Goal: Complete application form: Complete application form

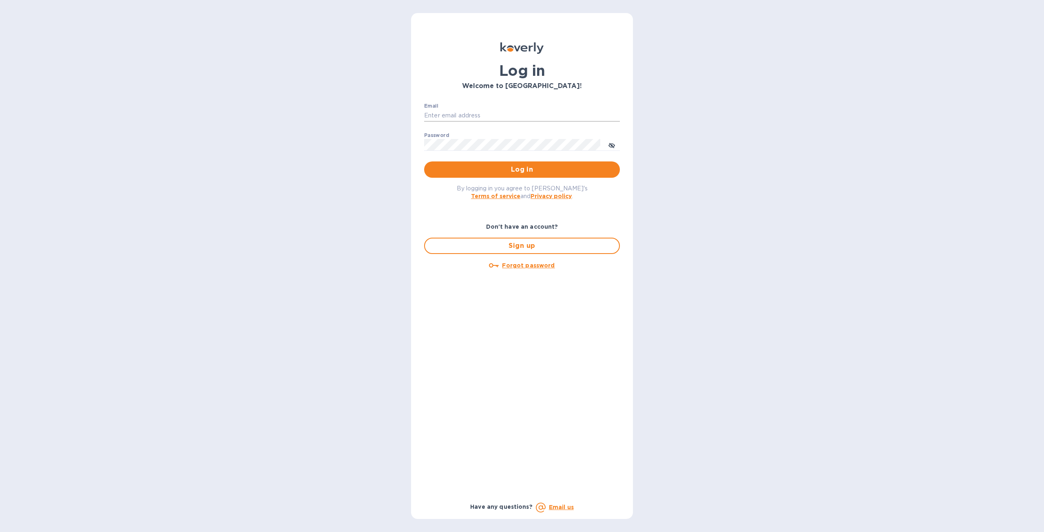
click at [490, 117] on input "Email" at bounding box center [522, 116] width 196 height 12
type input "[EMAIL_ADDRESS][DOMAIN_NAME]"
click at [599, 167] on span "Log in" at bounding box center [522, 170] width 183 height 10
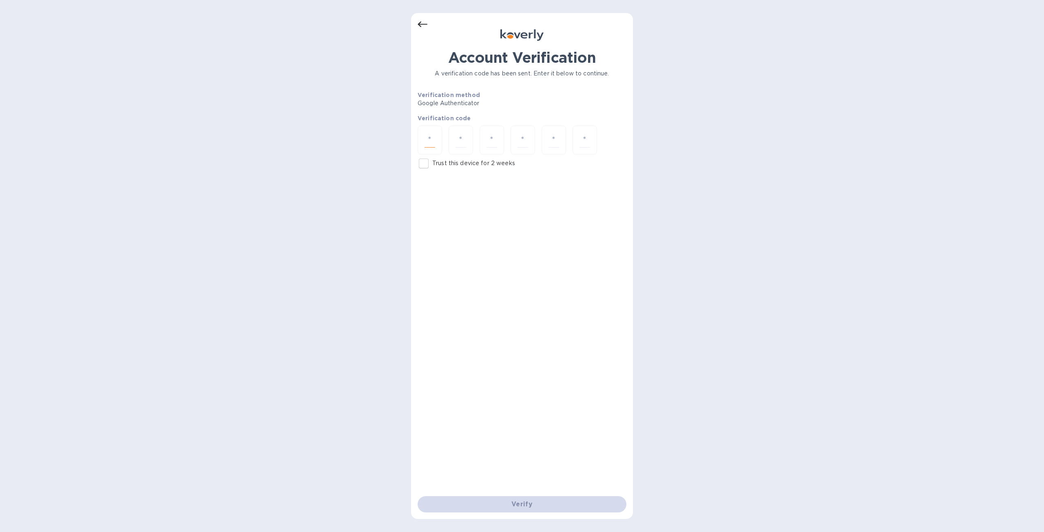
click at [429, 146] on input "number" at bounding box center [430, 140] width 11 height 15
click at [428, 162] on input "Trust this device for 2 weeks" at bounding box center [423, 163] width 17 height 17
checkbox input "true"
click at [430, 140] on input "number" at bounding box center [430, 140] width 11 height 15
click at [438, 142] on div at bounding box center [430, 140] width 24 height 29
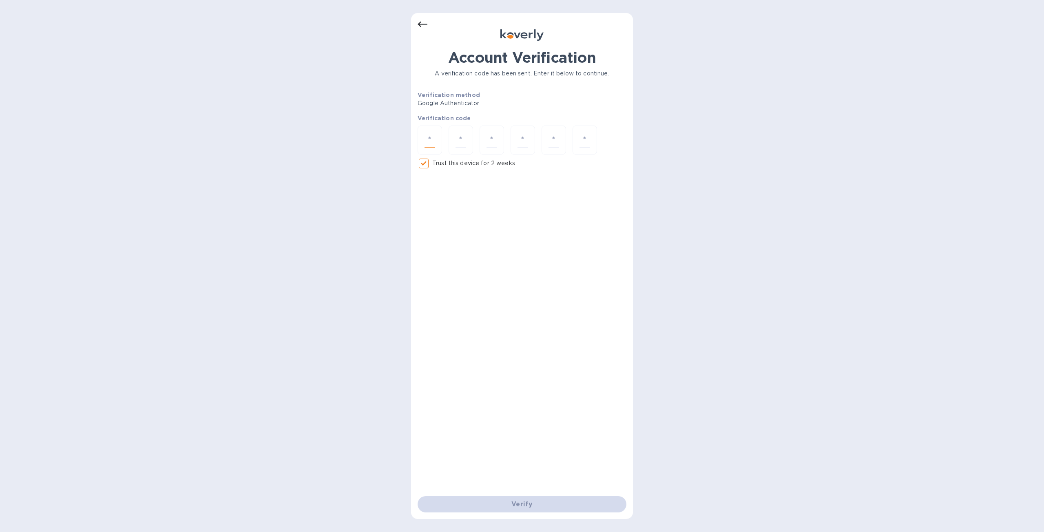
type input "2"
type input "7"
type input "4"
type input "5"
type input "2"
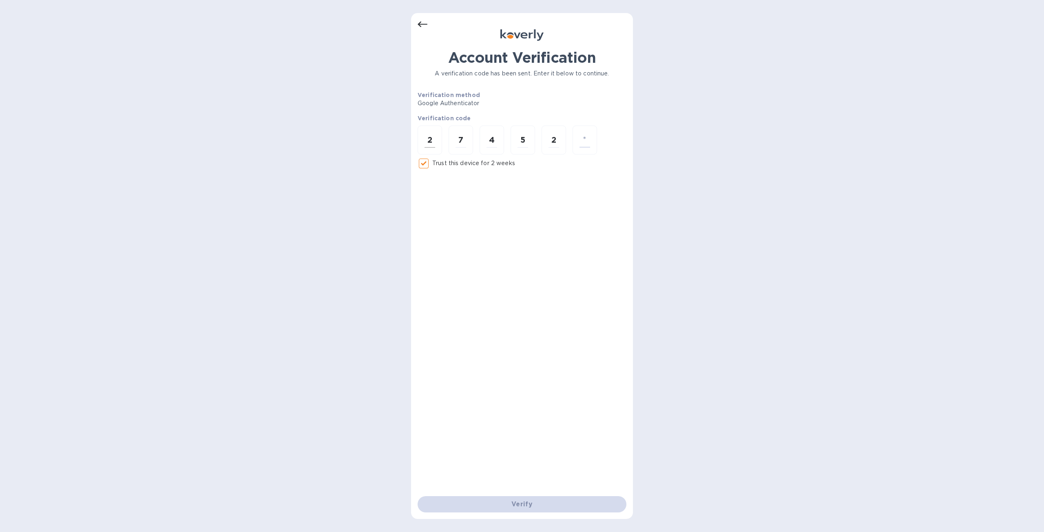
type input "5"
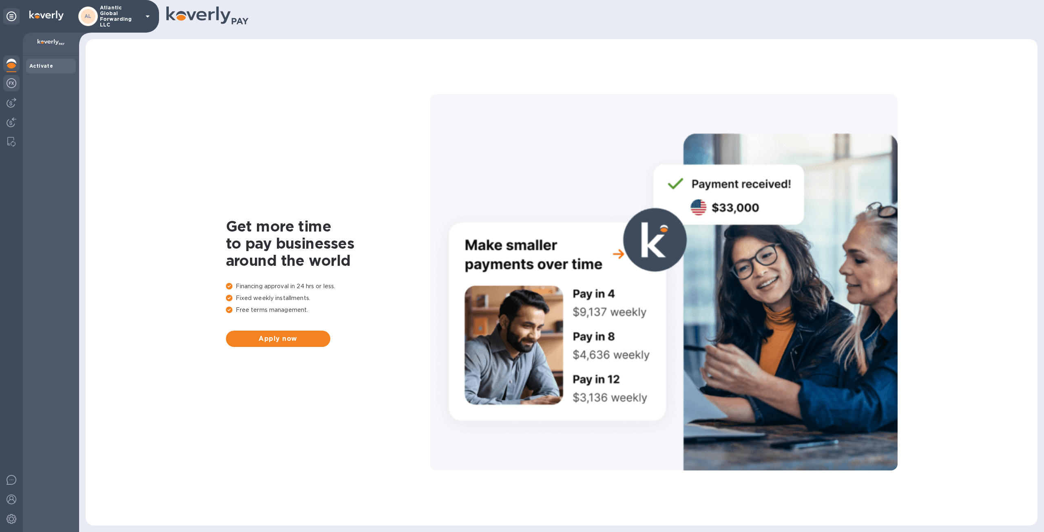
click at [11, 84] on img at bounding box center [12, 83] width 10 height 10
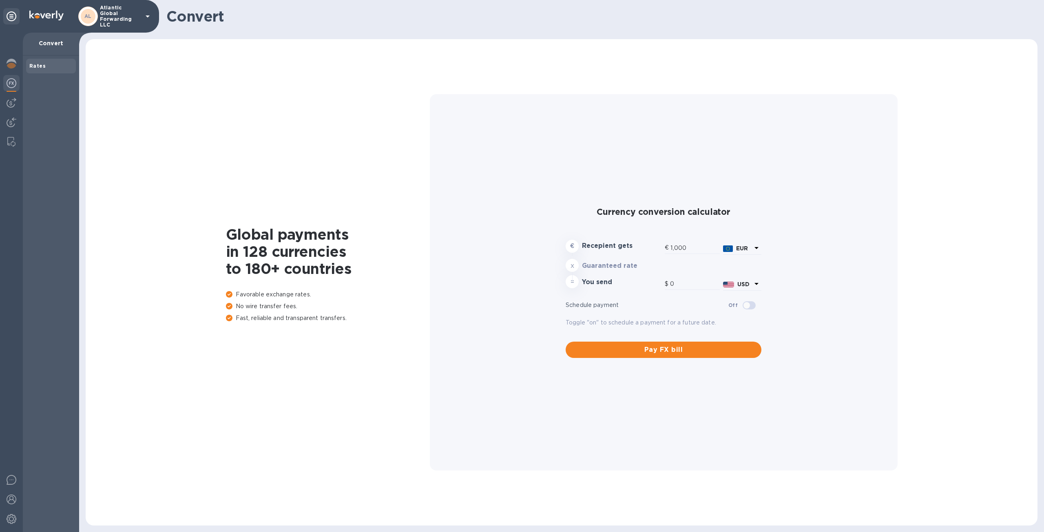
type input "1,180.29"
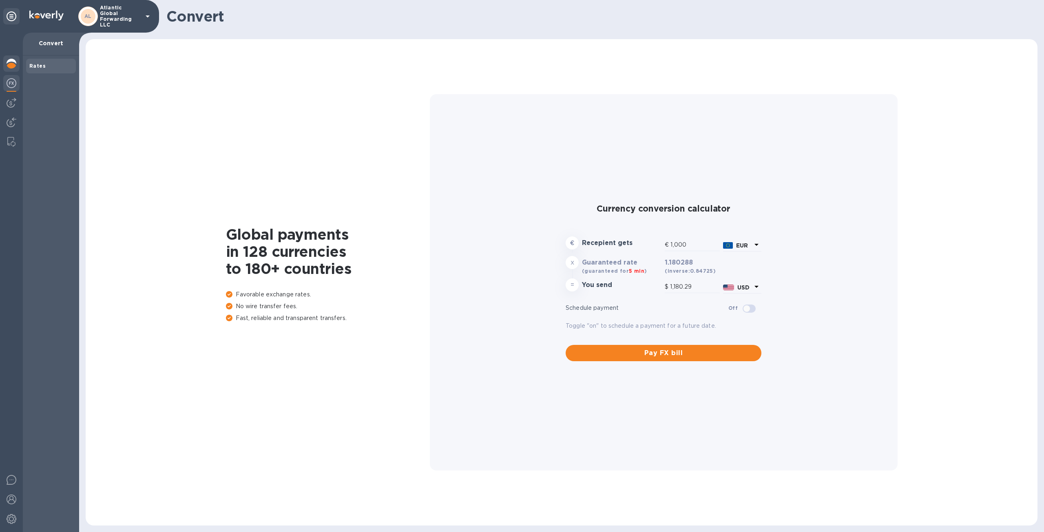
click at [7, 65] on img at bounding box center [12, 64] width 10 height 10
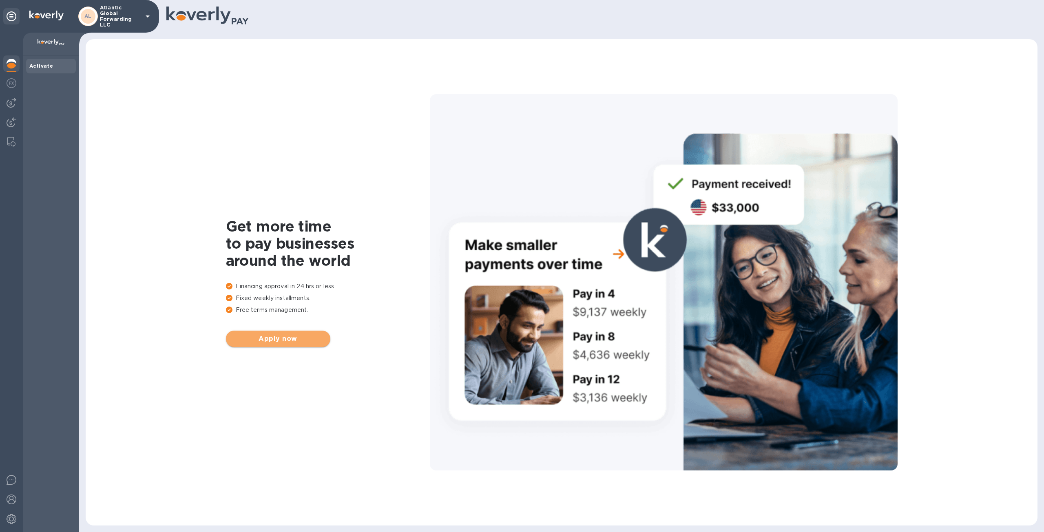
click at [315, 340] on span "Apply now" at bounding box center [278, 339] width 91 height 10
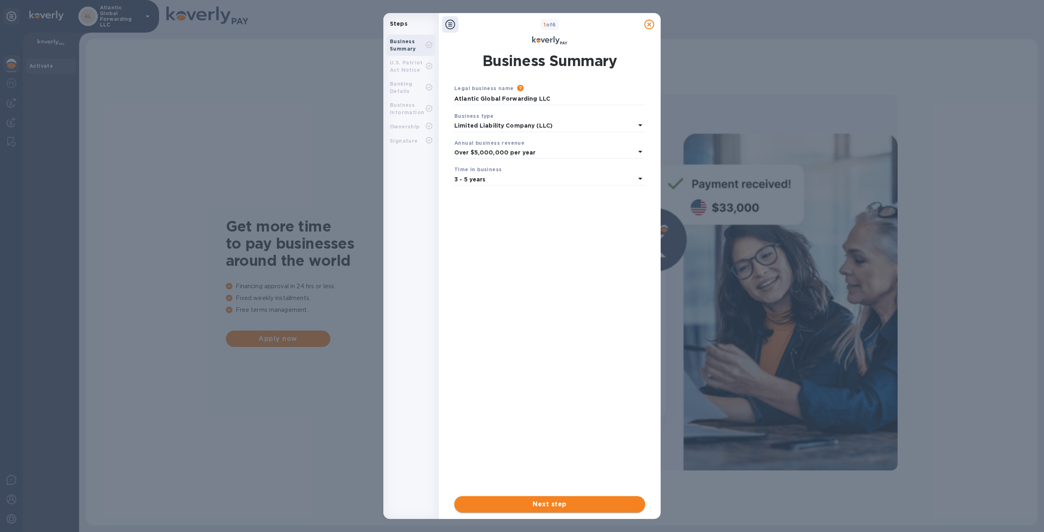
click at [565, 509] on span "Next step" at bounding box center [550, 505] width 178 height 10
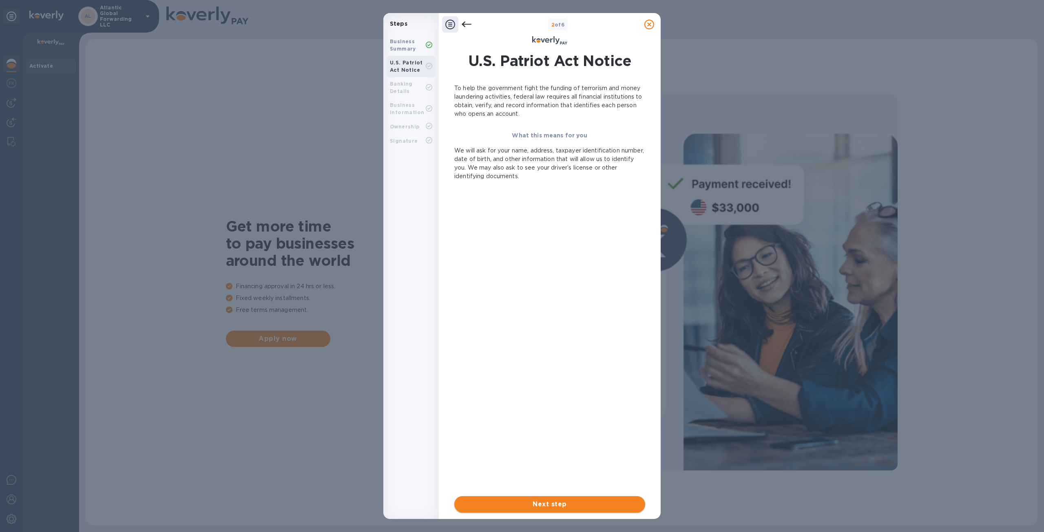
click at [542, 501] on span "Next step" at bounding box center [550, 505] width 178 height 10
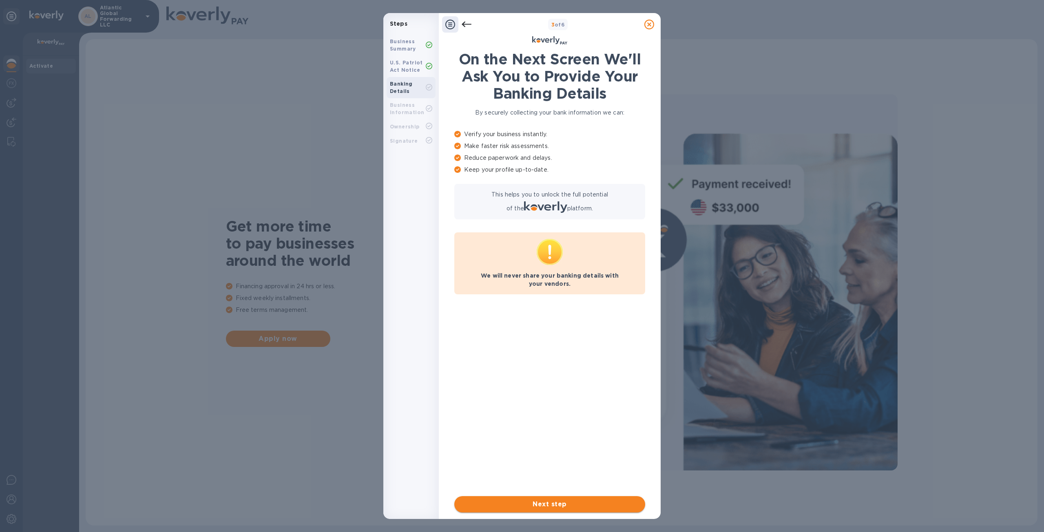
click at [557, 506] on span "Next step" at bounding box center [550, 505] width 178 height 10
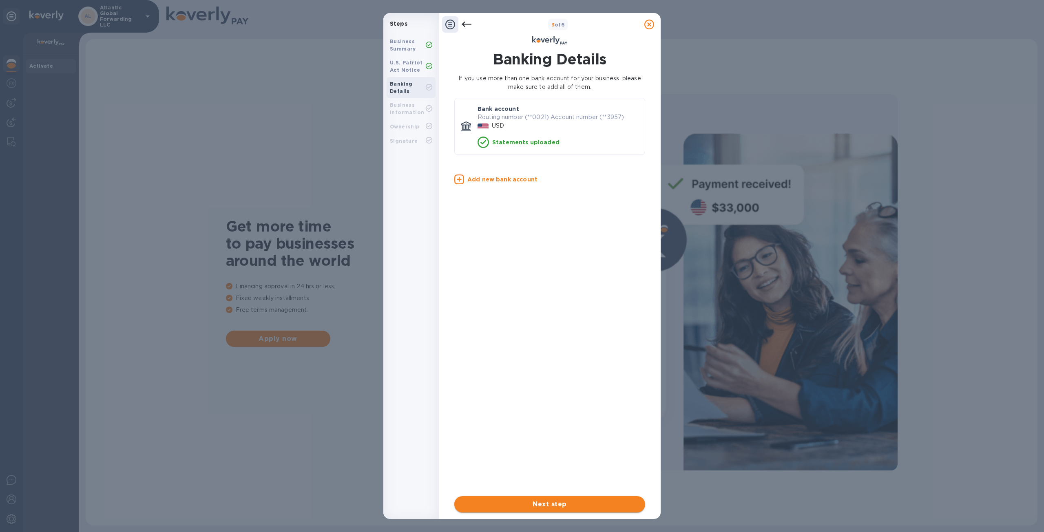
click at [565, 506] on span "Next step" at bounding box center [550, 505] width 178 height 10
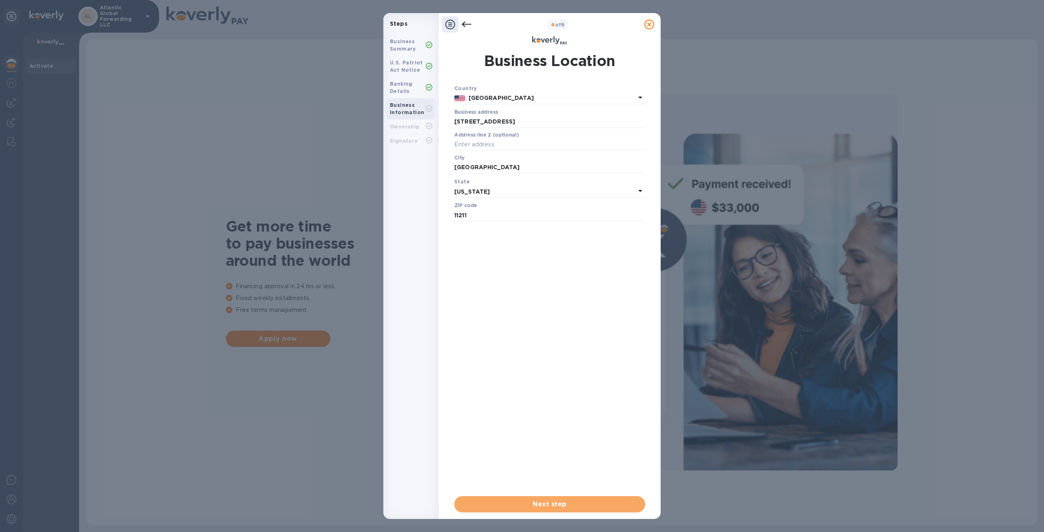
click at [565, 506] on span "Next step" at bounding box center [550, 505] width 178 height 10
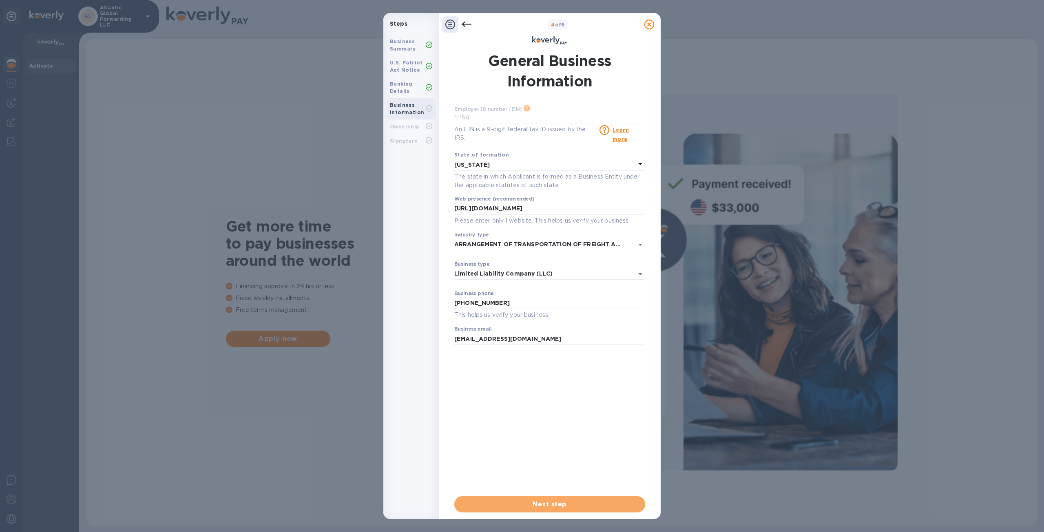
click at [565, 506] on span "Next step" at bounding box center [550, 505] width 178 height 10
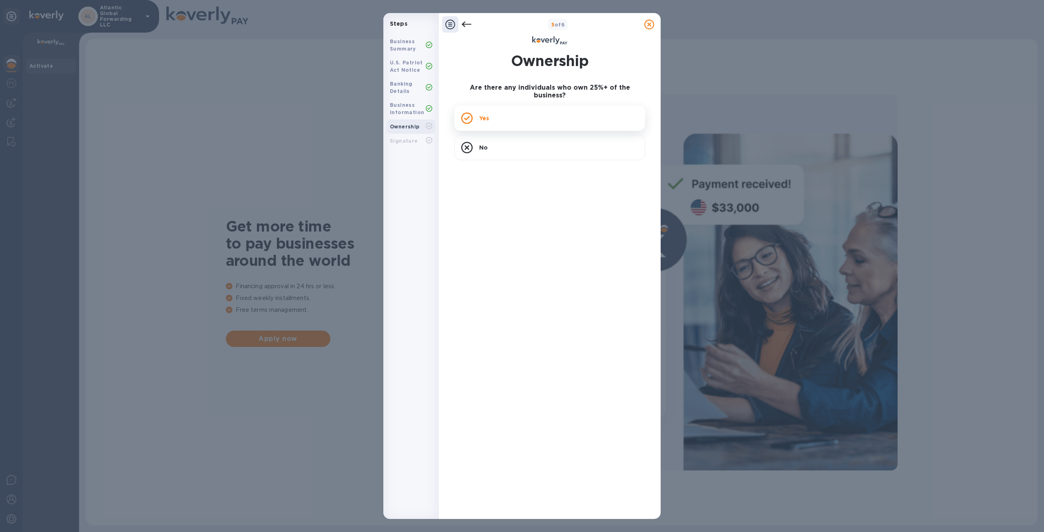
click at [514, 117] on div "Yes" at bounding box center [549, 118] width 191 height 25
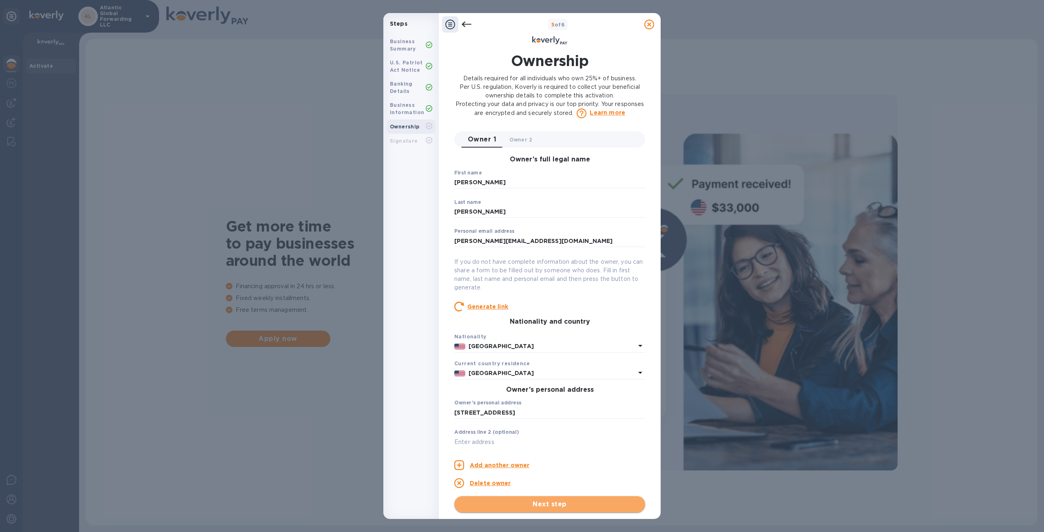
click at [538, 504] on span "Next step" at bounding box center [550, 505] width 178 height 10
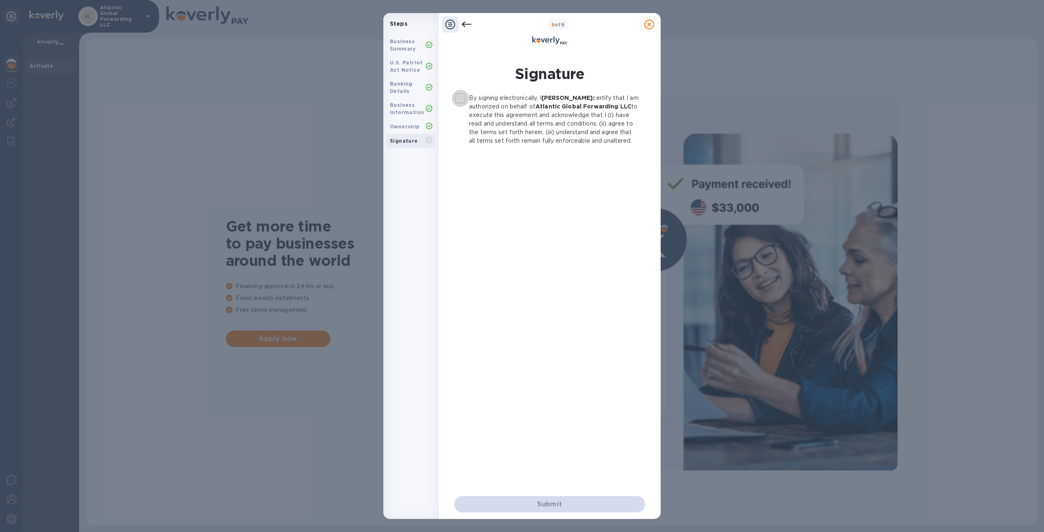
click at [462, 97] on input "By signing electronically, I [PERSON_NAME] certify that I am authorized on beha…" at bounding box center [460, 98] width 17 height 17
click at [582, 501] on span "Submit" at bounding box center [550, 505] width 178 height 10
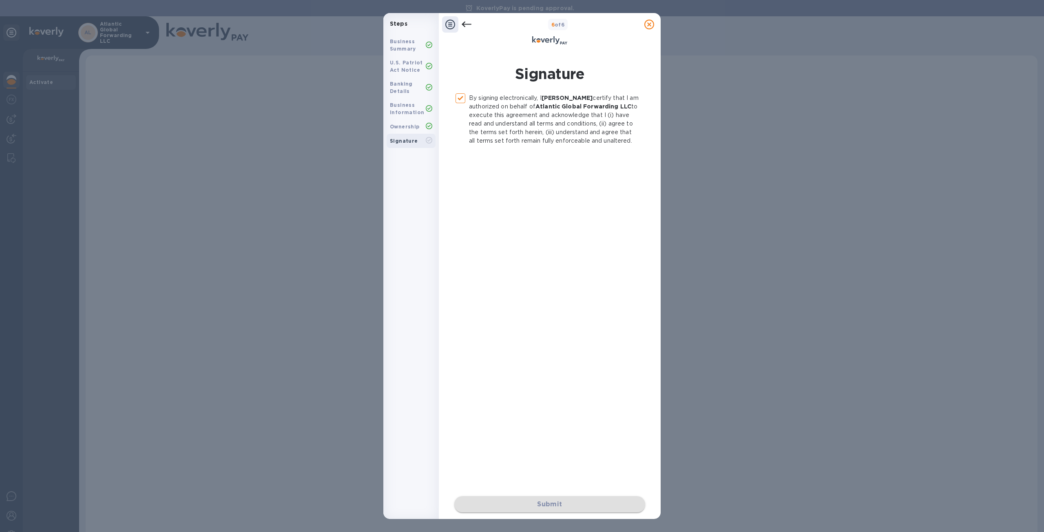
checkbox input "false"
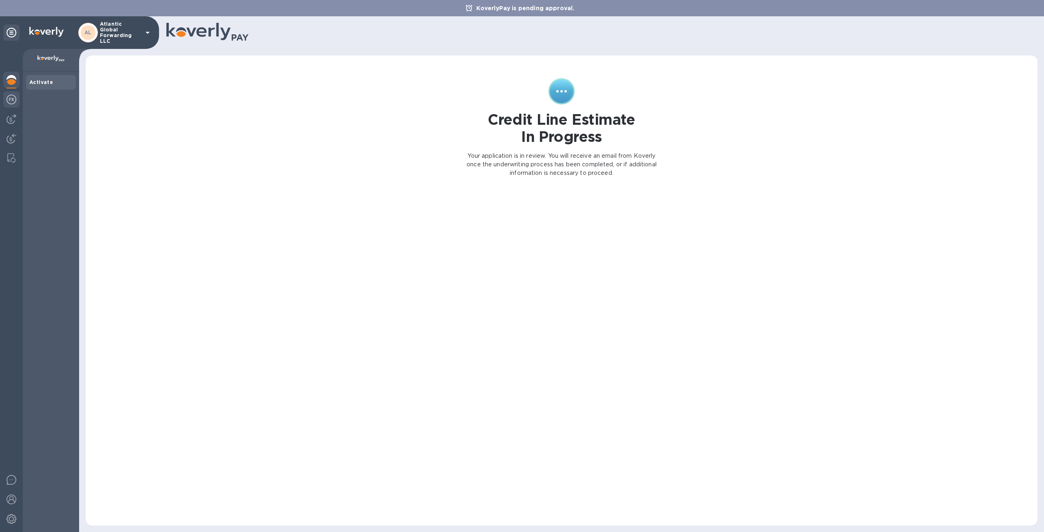
click at [5, 99] on div at bounding box center [11, 100] width 16 height 18
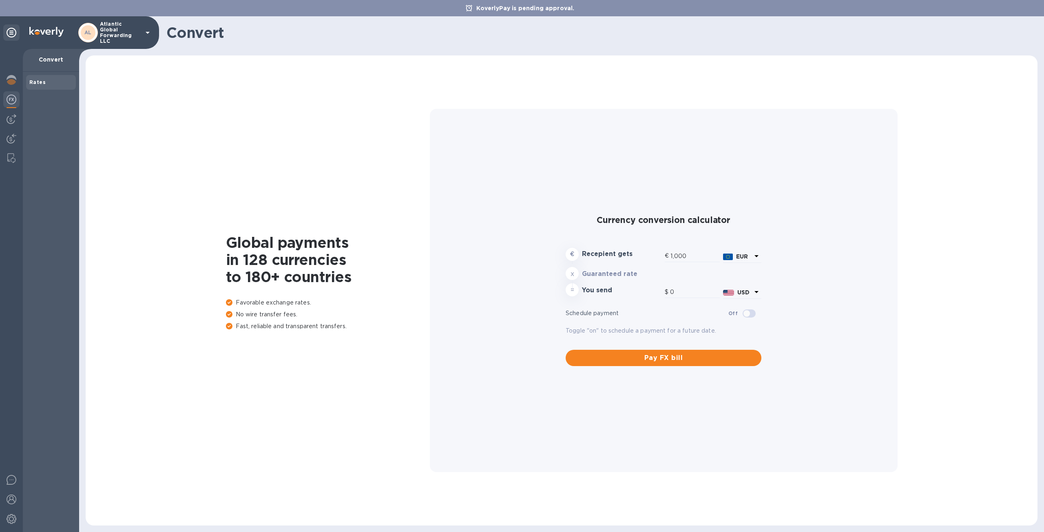
type input "1,179.79"
